Goal: Information Seeking & Learning: Find specific page/section

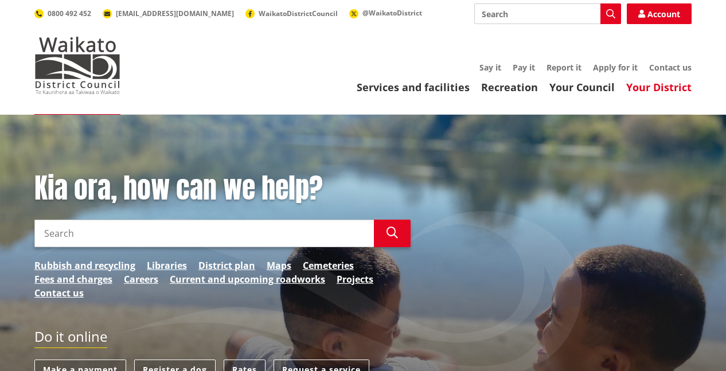
click at [664, 88] on link "Your District" at bounding box center [658, 87] width 65 height 14
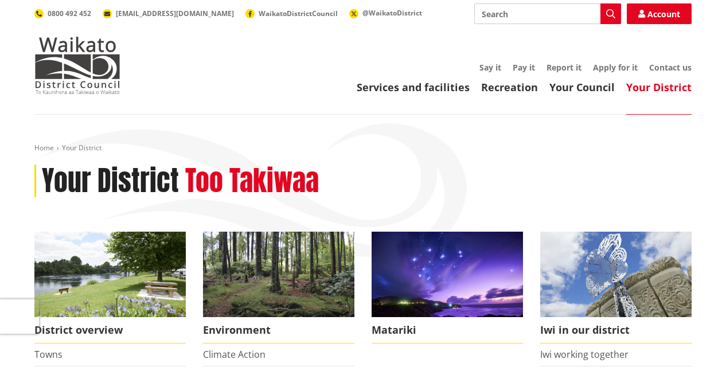
click at [527, 14] on input "Search" at bounding box center [547, 13] width 147 height 21
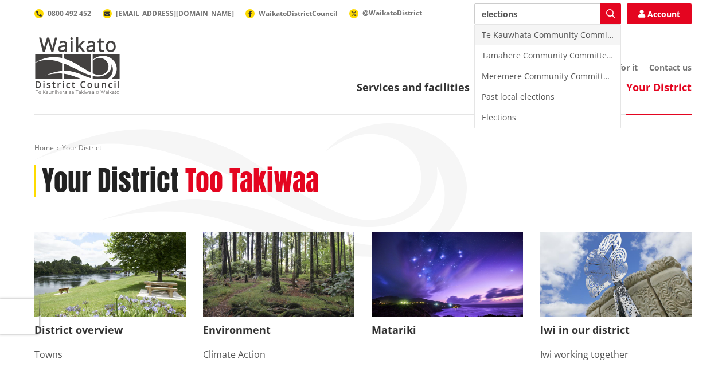
click at [545, 30] on div "Te Kauwhata Community Committee Elections" at bounding box center [548, 35] width 146 height 21
type input "Te Kauwhata Community Committee Elections"
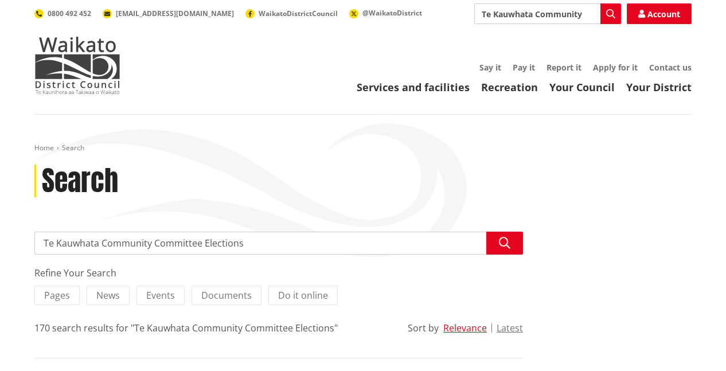
click at [483, 14] on input "Te Kauwhata Community Committee Elections" at bounding box center [547, 13] width 147 height 21
type input "gordonton hall committee"
click at [621, 11] on div "Search gordonton hall committee Search Boil water notice lifted in Gordonton an…" at bounding box center [362, 13] width 657 height 21
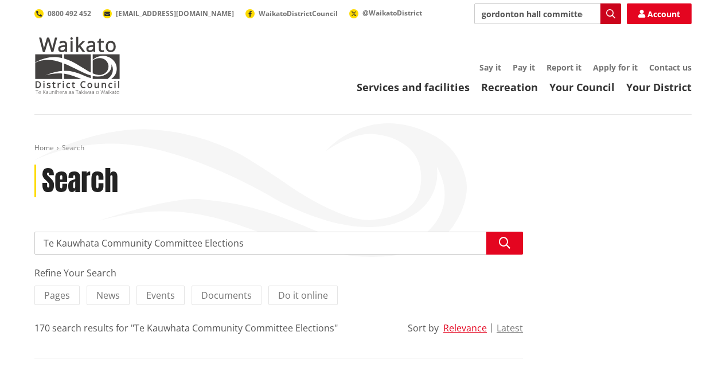
click at [608, 12] on icon "button" at bounding box center [610, 13] width 9 height 9
click at [192, 244] on input "gordonton hall committee" at bounding box center [278, 243] width 488 height 23
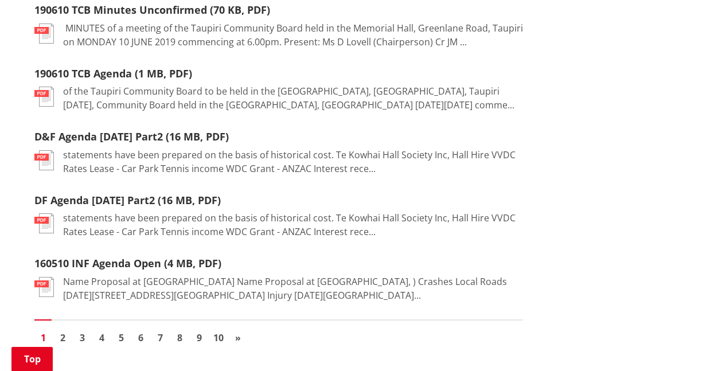
scroll to position [1467, 0]
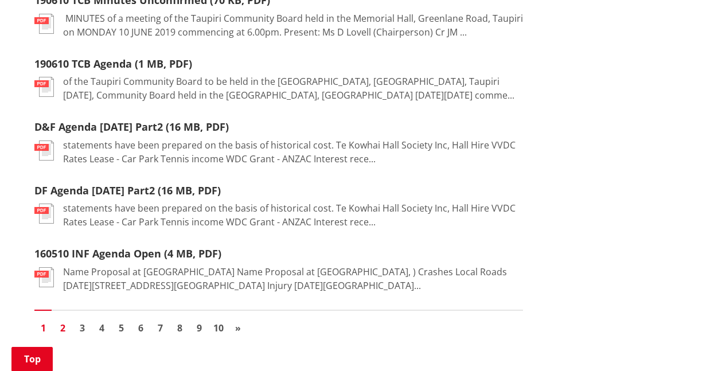
click at [62, 319] on link "2" at bounding box center [62, 327] width 17 height 17
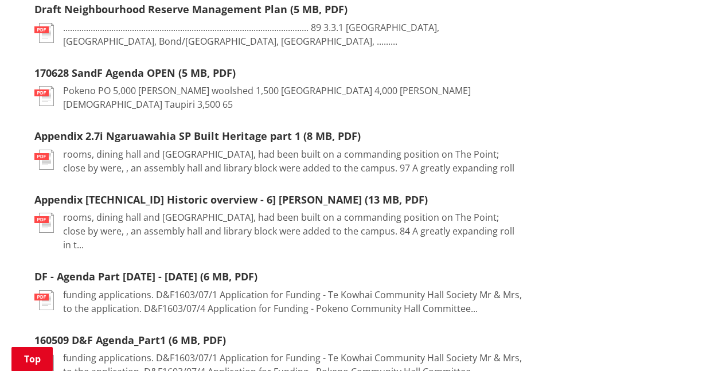
scroll to position [1261, 0]
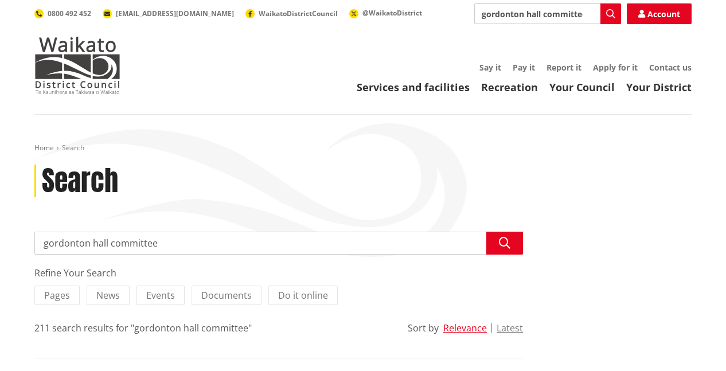
click at [179, 243] on input "gordonton hall committee" at bounding box center [278, 243] width 488 height 23
type input "g"
type input "comunity boards"
click at [62, 243] on input "comunity boards" at bounding box center [278, 243] width 488 height 23
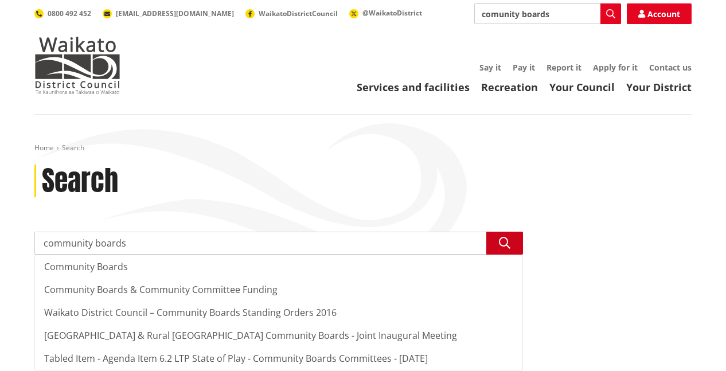
type input "community boards"
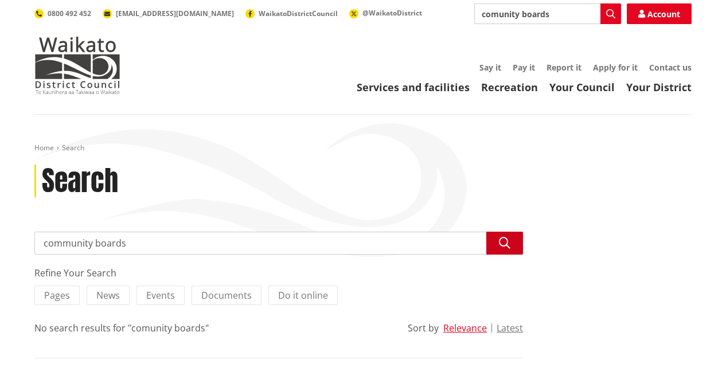
click at [508, 244] on icon "button" at bounding box center [504, 242] width 11 height 11
click at [122, 241] on input "community boards" at bounding box center [278, 243] width 488 height 23
type input "c"
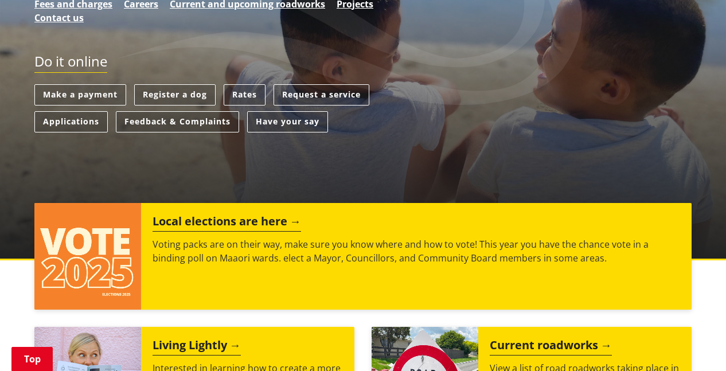
scroll to position [298, 0]
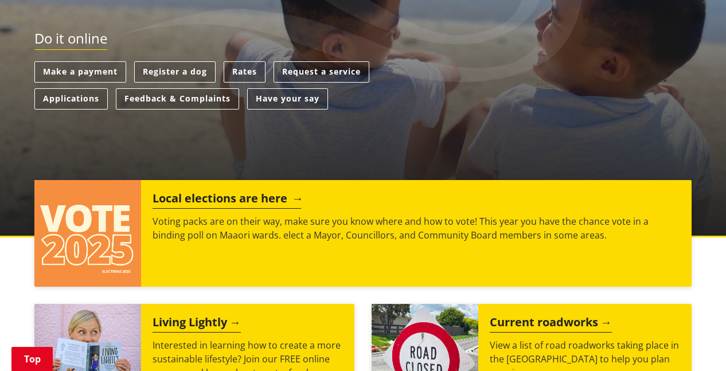
click at [196, 198] on h2 "Local elections are here" at bounding box center [226, 199] width 148 height 17
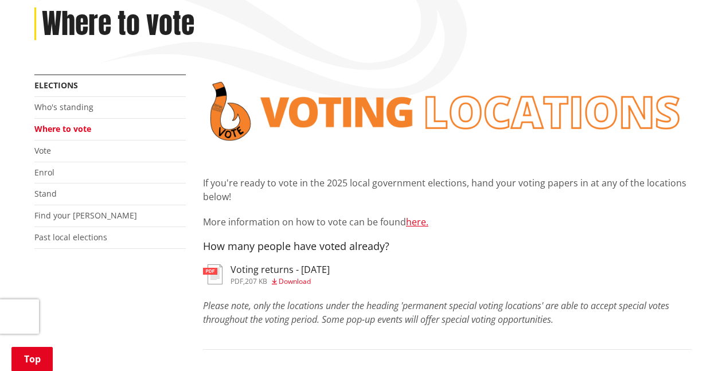
scroll to position [183, 0]
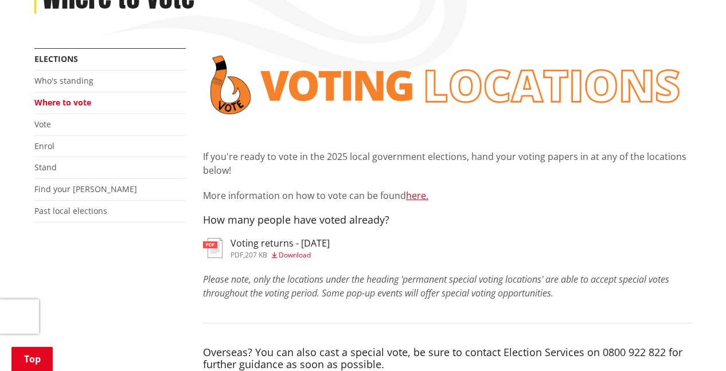
click at [260, 249] on h3 "Voting returns - [DATE]" at bounding box center [279, 243] width 99 height 11
click at [252, 241] on h3 "Voting returns - [DATE]" at bounding box center [279, 243] width 99 height 11
click at [295, 253] on span "Download" at bounding box center [295, 255] width 32 height 10
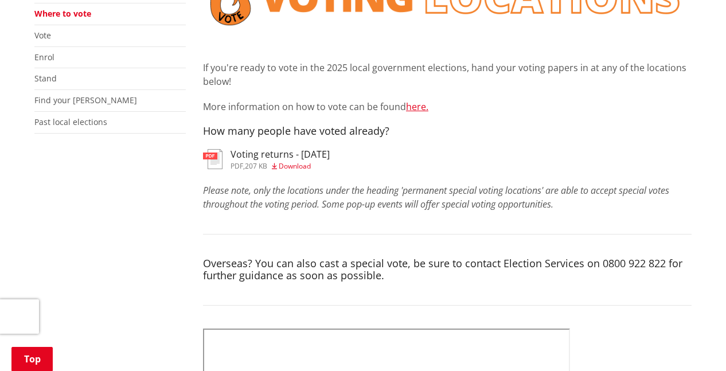
scroll to position [275, 0]
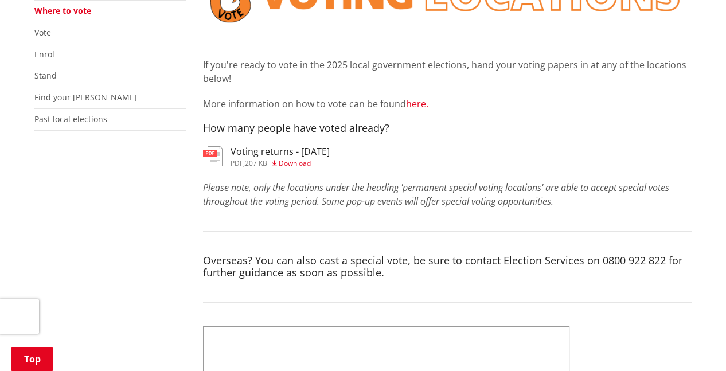
click at [294, 164] on span "Download" at bounding box center [295, 163] width 32 height 10
